Goal: Communication & Community: Participate in discussion

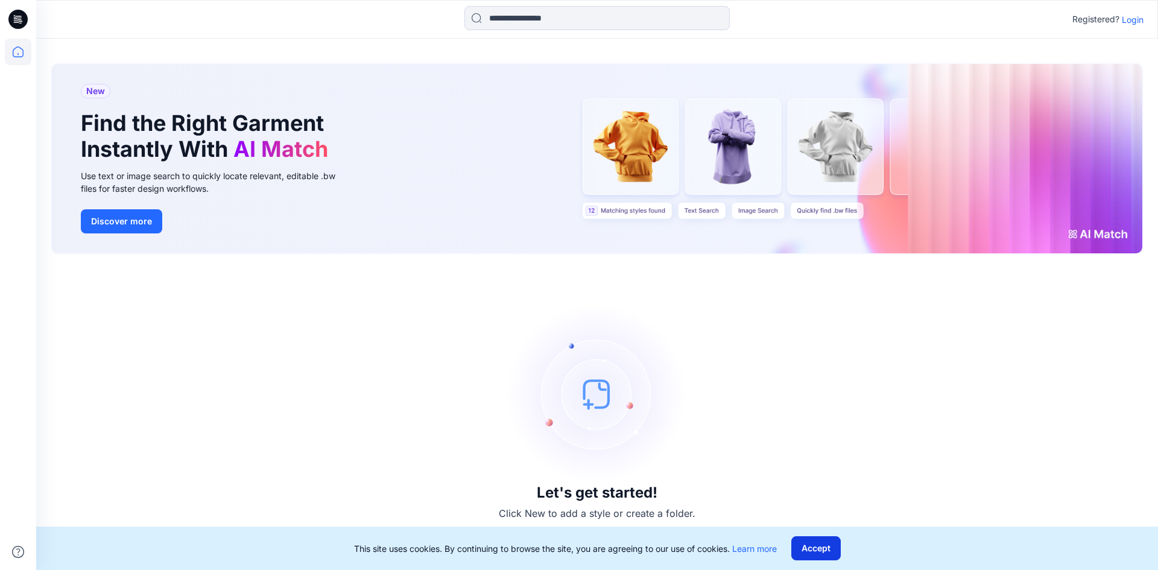
click at [798, 544] on button "Accept" at bounding box center [815, 548] width 49 height 24
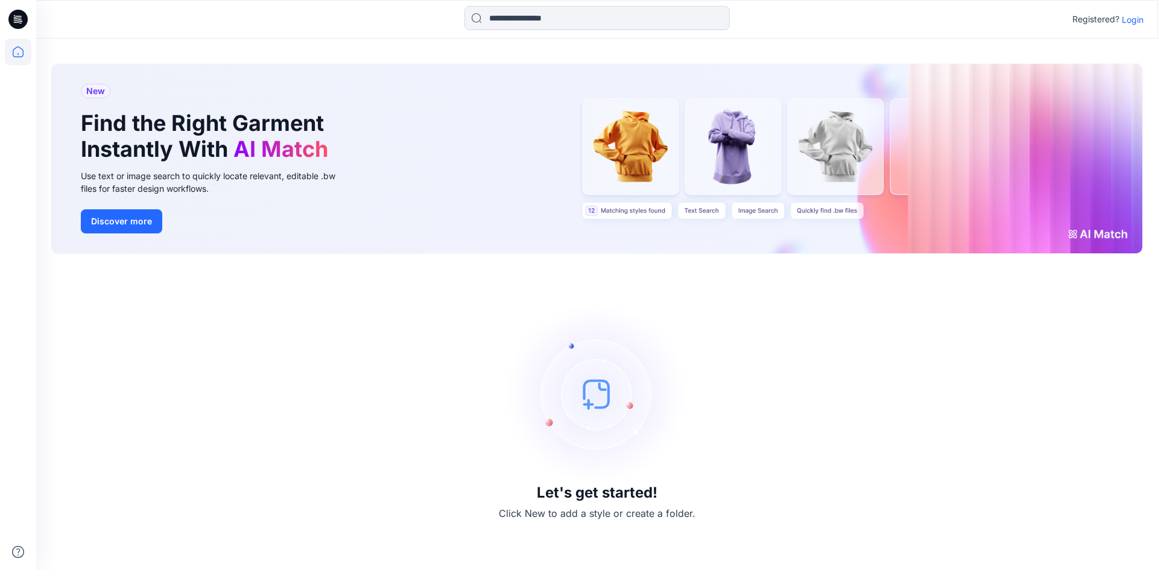
click at [1132, 17] on p "Login" at bounding box center [1133, 19] width 22 height 13
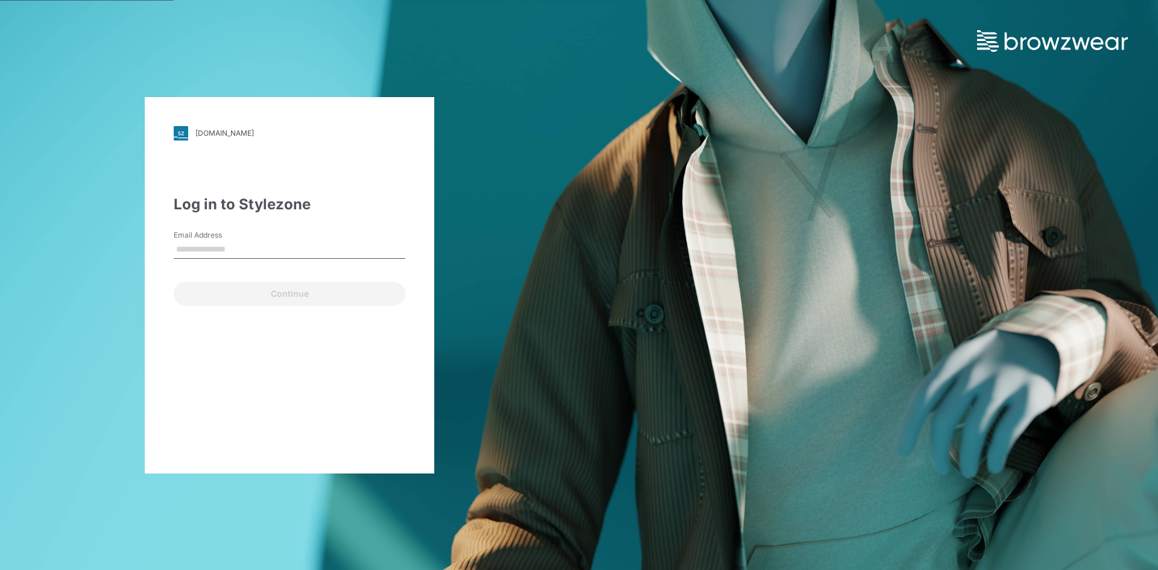
type input "**********"
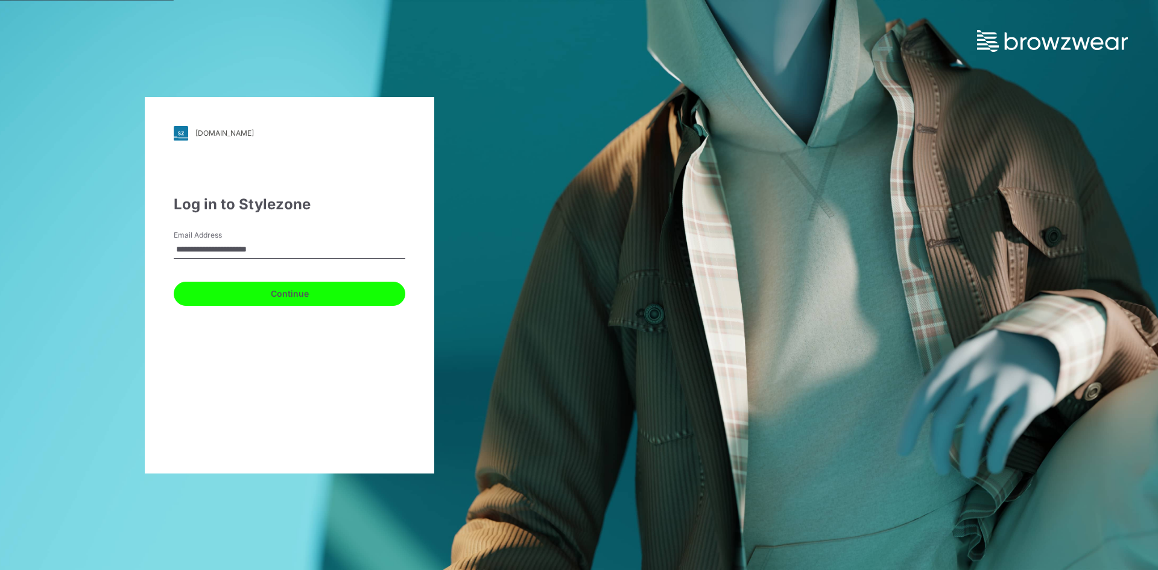
click at [225, 292] on button "Continue" at bounding box center [290, 294] width 232 height 24
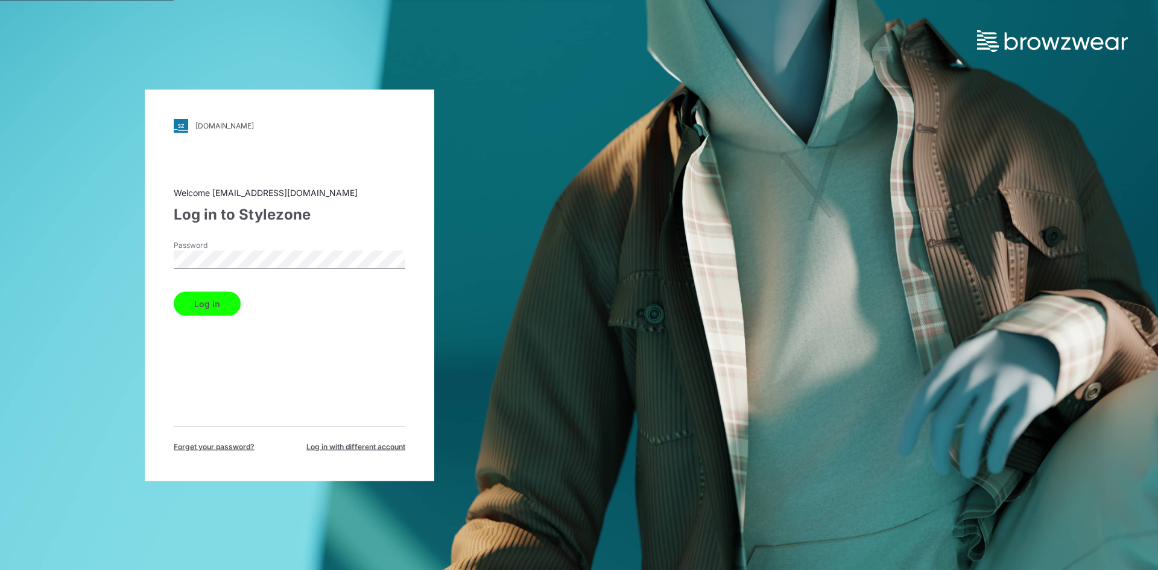
click at [213, 303] on button "Log in" at bounding box center [207, 303] width 67 height 24
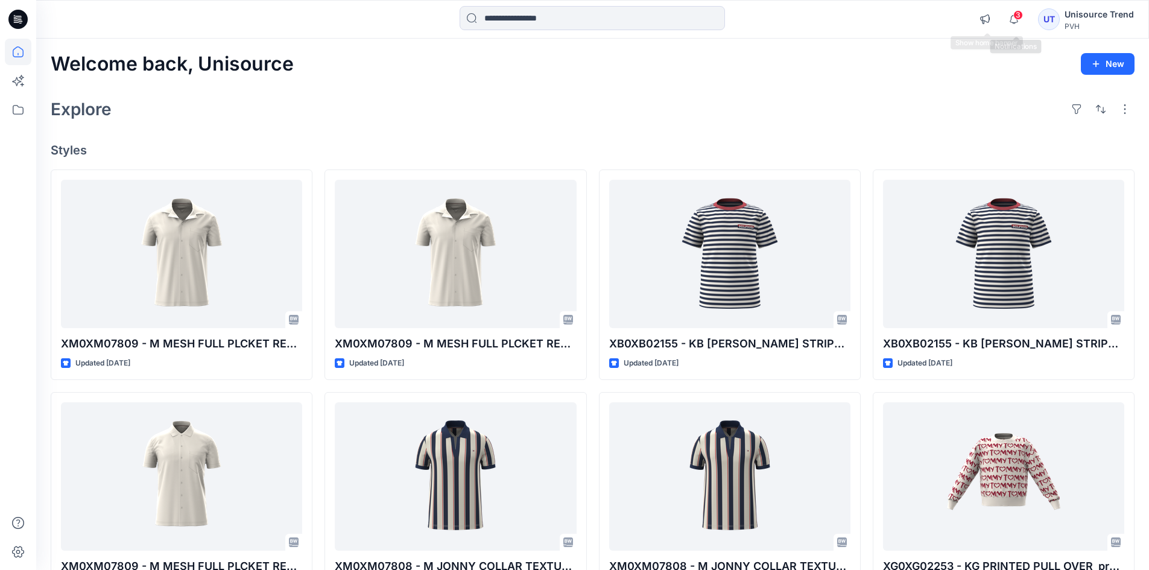
click at [1015, 15] on span "3" at bounding box center [1018, 15] width 10 height 10
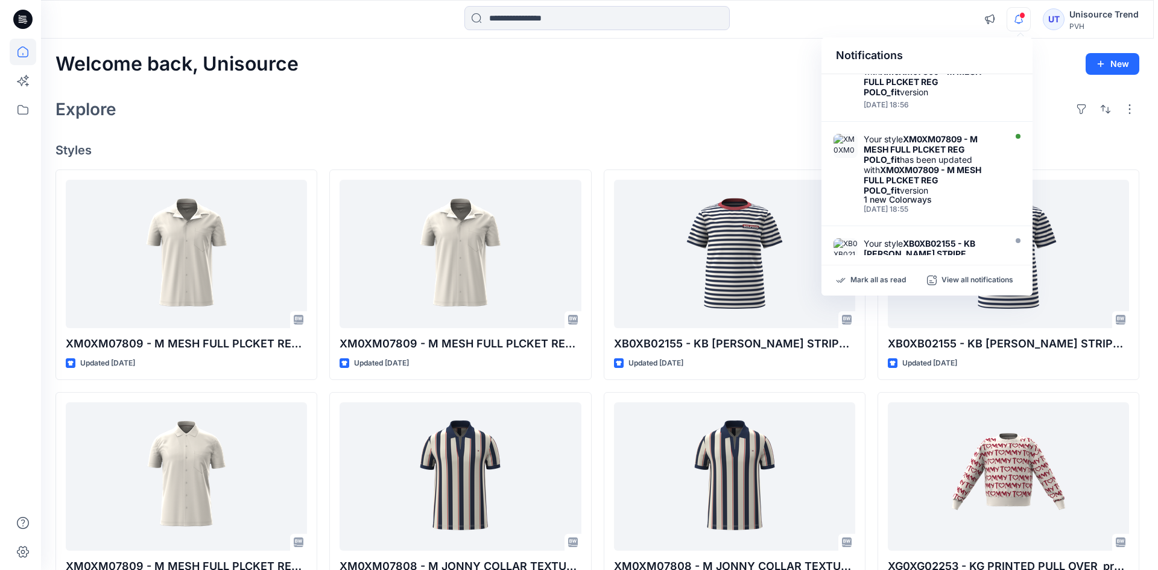
scroll to position [121, 0]
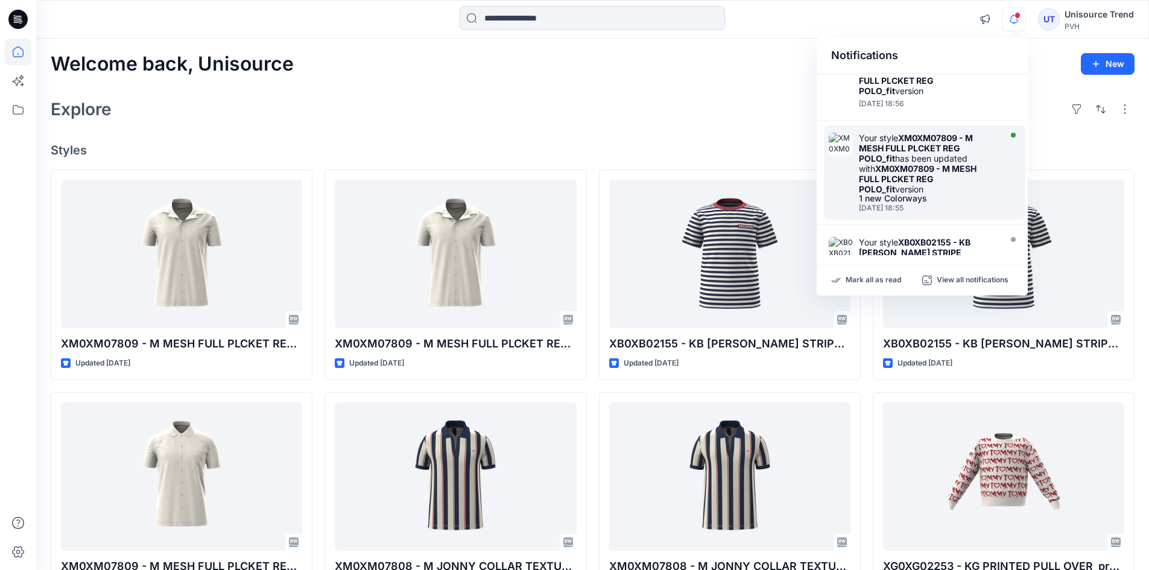
click at [975, 191] on div "Your style XM0XM07809 - M MESH FULL PLCKET REG POLO_fit has been updated with X…" at bounding box center [928, 164] width 139 height 62
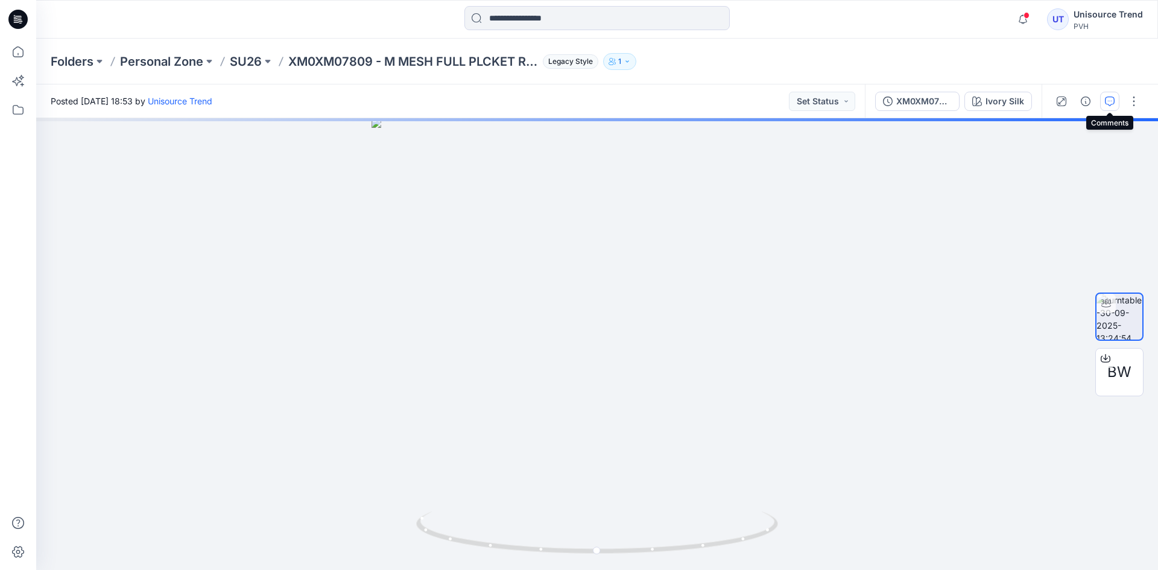
click at [1108, 110] on button "button" at bounding box center [1109, 101] width 19 height 19
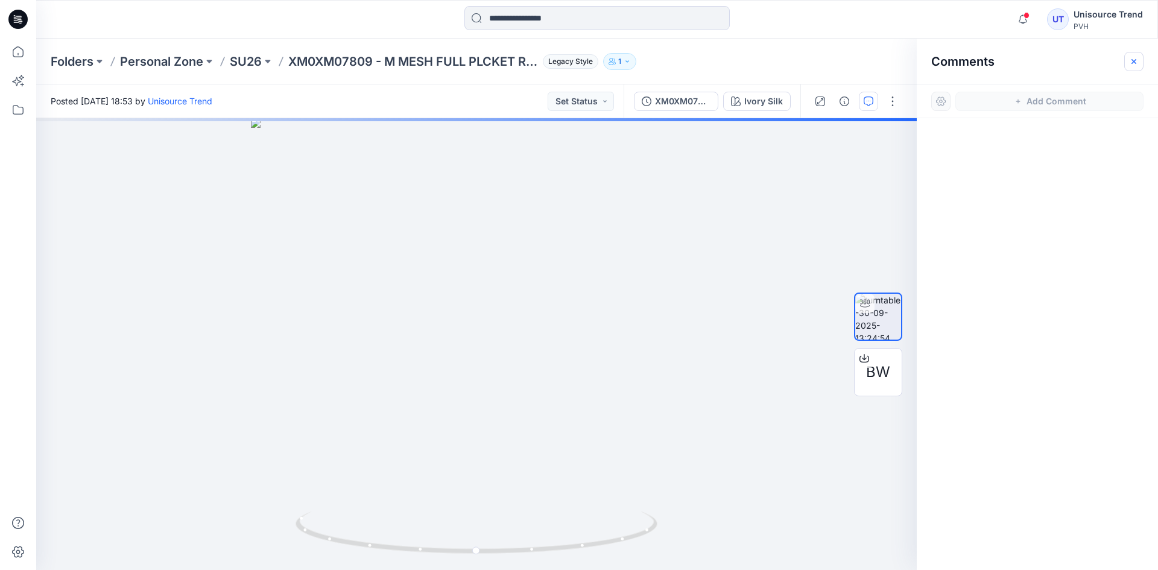
click at [1134, 62] on icon "button" at bounding box center [1133, 60] width 5 height 5
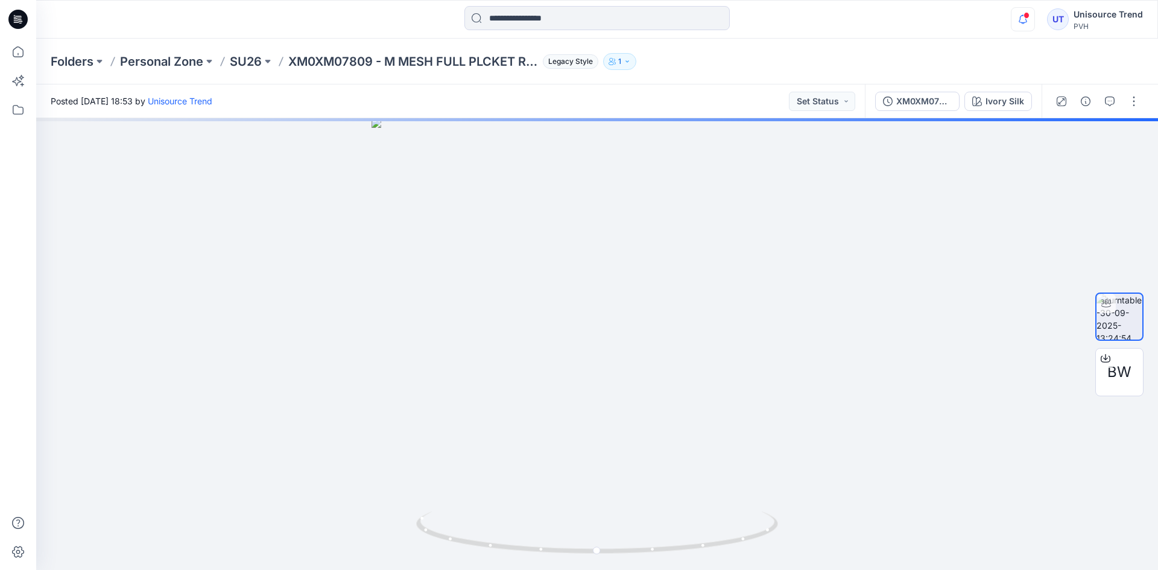
click at [1016, 21] on icon "button" at bounding box center [1022, 19] width 23 height 24
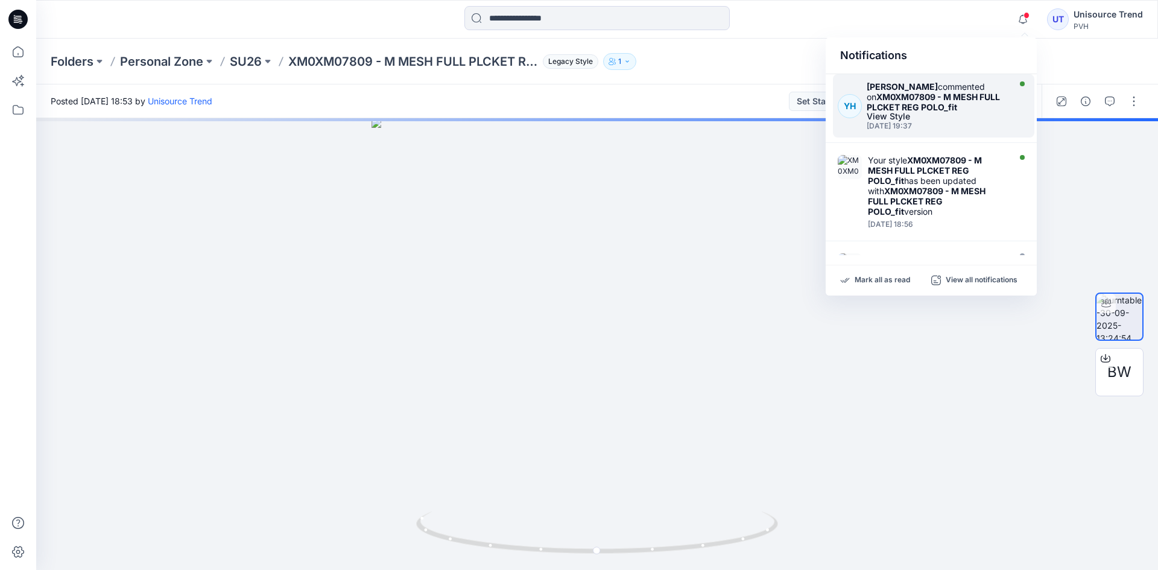
click at [984, 111] on div "[PERSON_NAME] commented on XM0XM07809 - M MESH FULL PLCKET REG POLO_fit" at bounding box center [937, 96] width 140 height 31
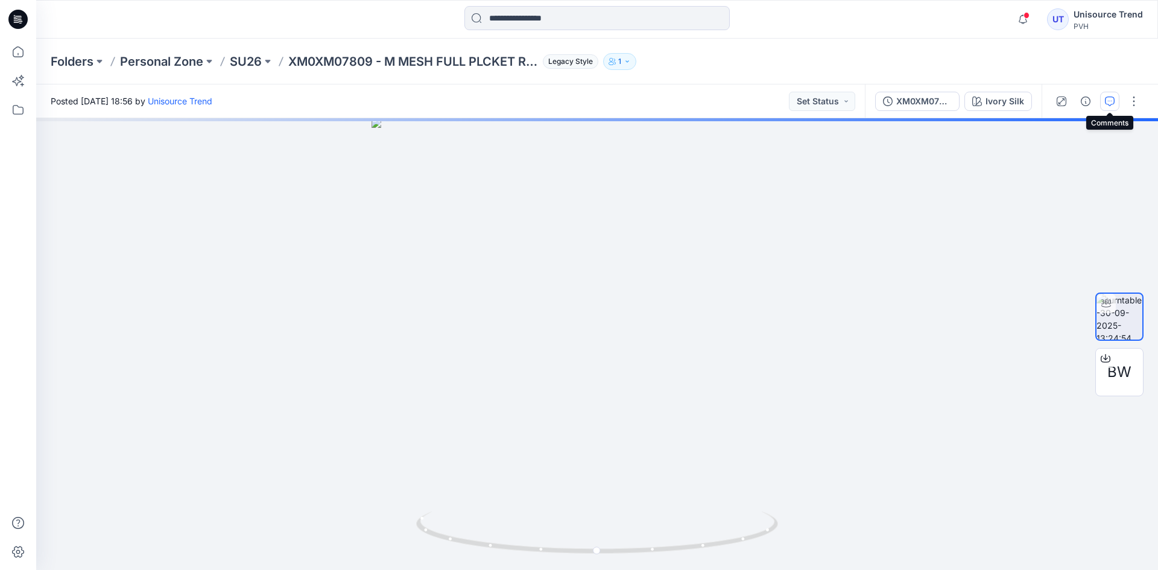
click at [1110, 96] on icon "button" at bounding box center [1110, 101] width 10 height 10
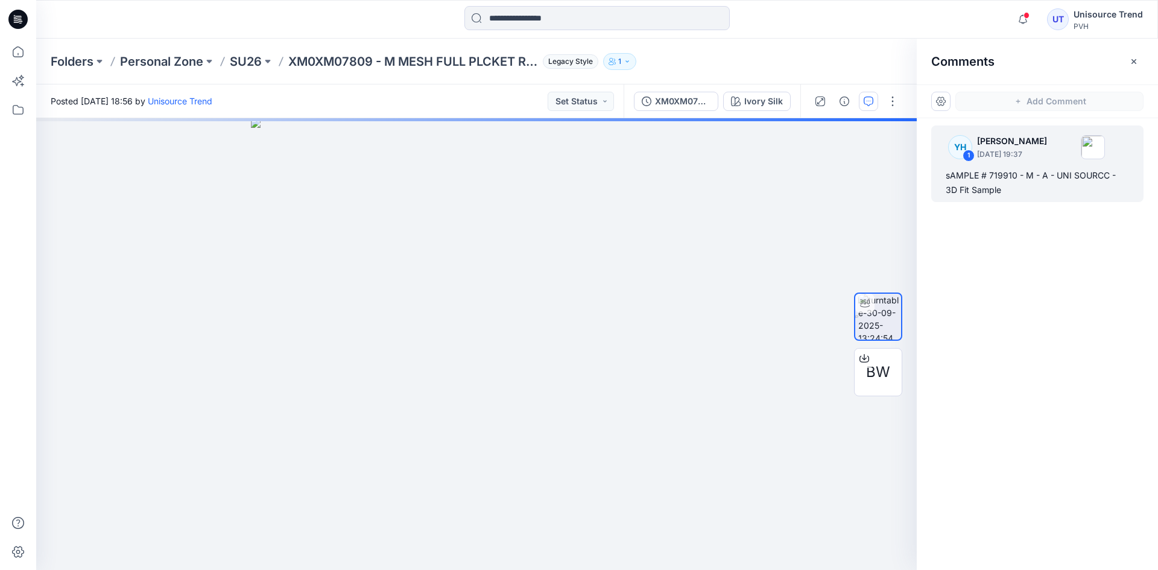
click at [825, 73] on div "Folders Personal Zone SU26 XM0XM07809 - M MESH FULL PLCKET REG POLO_fit Legacy …" at bounding box center [597, 62] width 1122 height 46
click at [1135, 66] on icon "button" at bounding box center [1134, 62] width 10 height 10
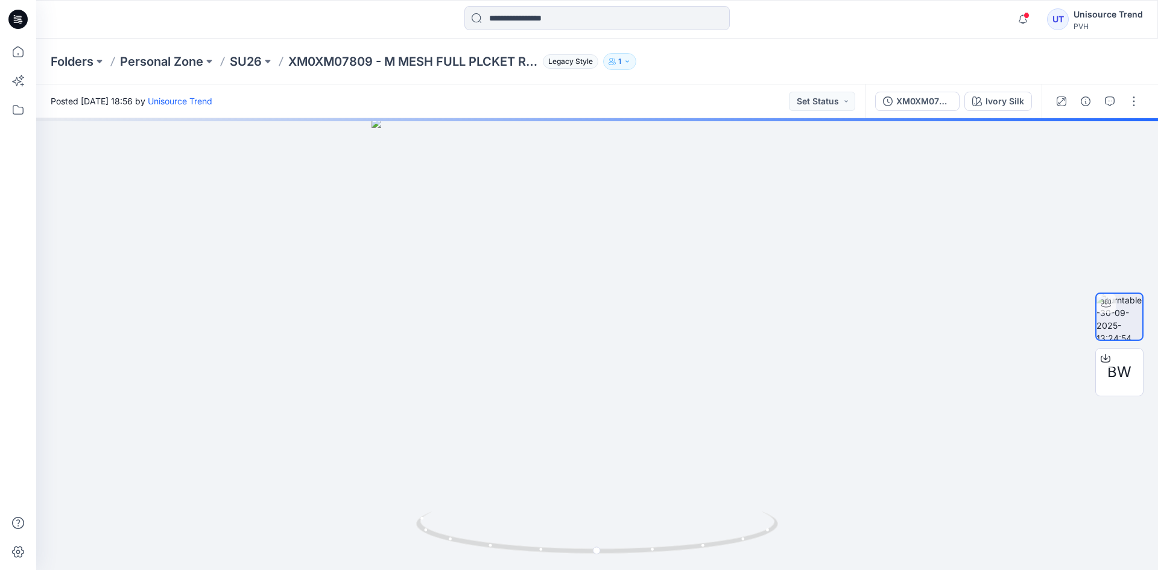
click at [865, 54] on div "Folders Personal Zone SU26 XM0XM07809 - M MESH FULL PLCKET REG POLO_fit Legacy …" at bounding box center [550, 61] width 999 height 17
click at [1026, 21] on icon "button" at bounding box center [1022, 19] width 23 height 24
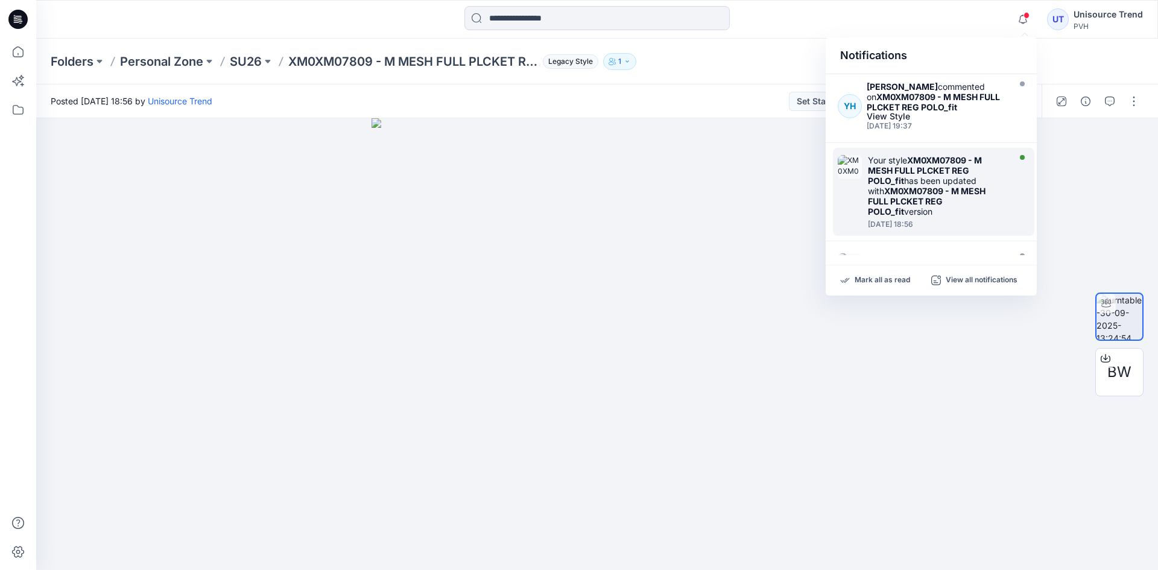
click at [963, 186] on strong "XM0XM07809 - M MESH FULL PLCKET REG POLO_fit" at bounding box center [927, 201] width 118 height 31
